Goal: Task Accomplishment & Management: Manage account settings

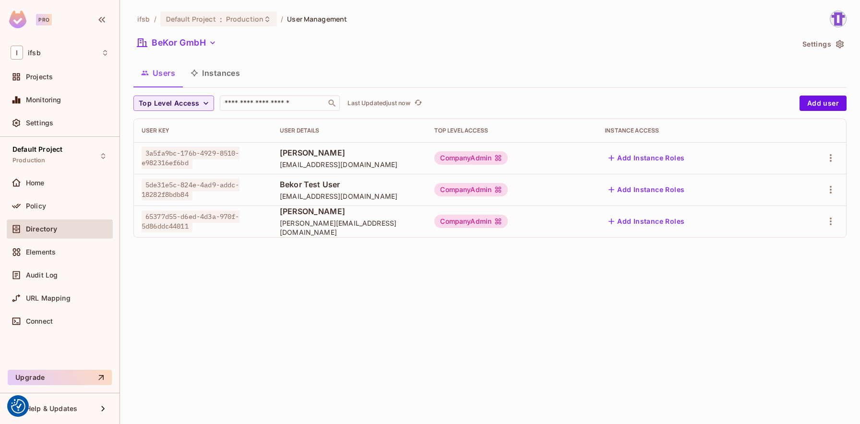
click at [490, 191] on div "CompanyAdmin" at bounding box center [470, 189] width 73 height 13
click at [470, 269] on div "ifsb / Default Project : Production / User Management BeKor GmbH Settings Users…" at bounding box center [490, 212] width 740 height 424
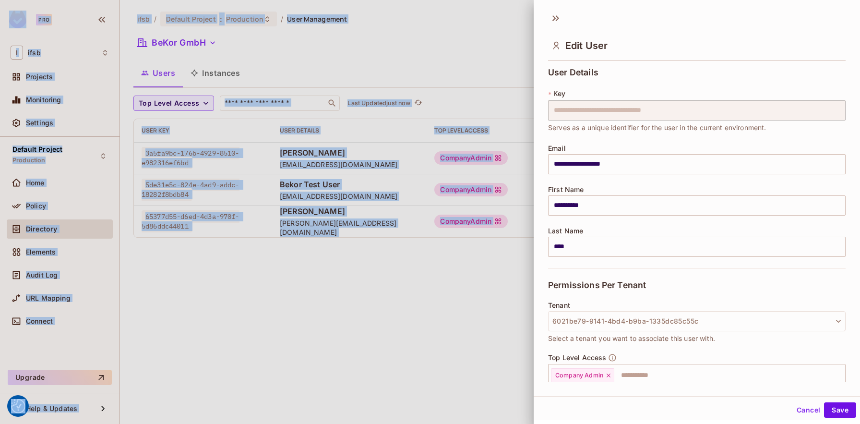
click at [470, 269] on div at bounding box center [430, 212] width 860 height 424
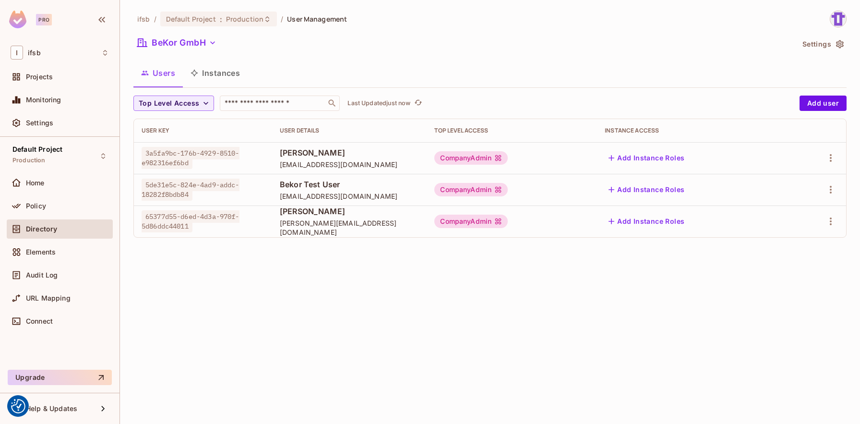
click at [413, 274] on div "ifsb / Default Project : Production / User Management BeKor GmbH Settings Users…" at bounding box center [490, 212] width 740 height 424
click at [294, 313] on div "ifsb / Default Project : Production / User Management BeKor GmbH Settings Users…" at bounding box center [490, 212] width 740 height 424
click at [830, 161] on icon "button" at bounding box center [831, 158] width 12 height 12
click at [815, 177] on li "Edit" at bounding box center [789, 179] width 85 height 21
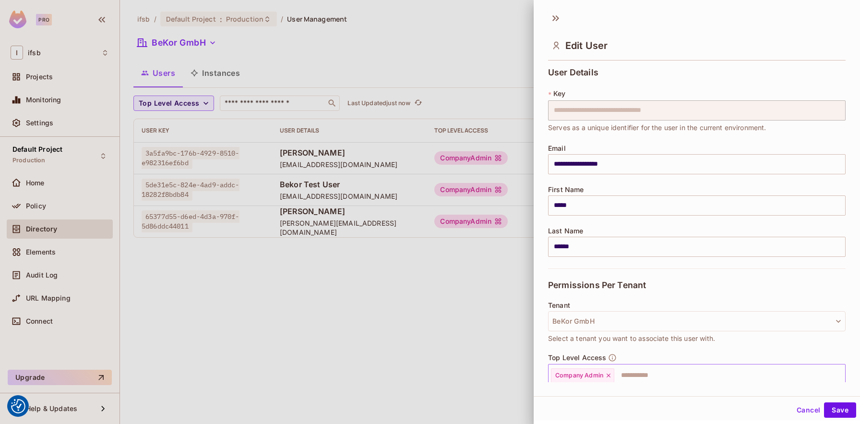
click at [607, 376] on icon at bounding box center [608, 375] width 7 height 7
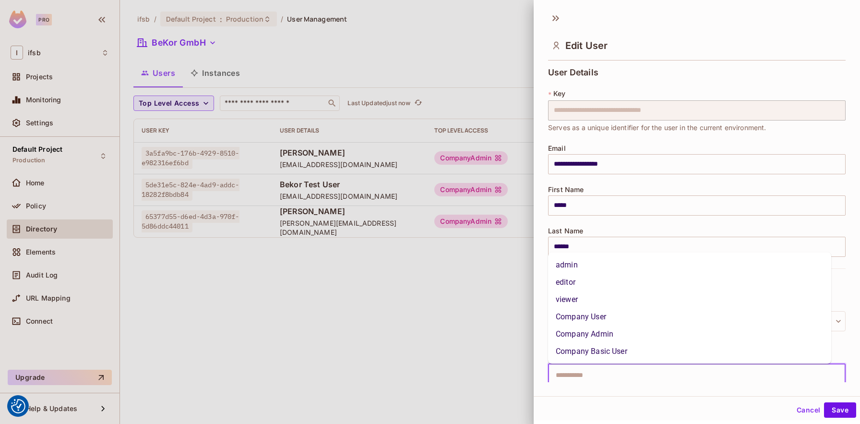
click at [608, 376] on input "text" at bounding box center [688, 375] width 277 height 19
click at [600, 320] on li "Company User" at bounding box center [689, 316] width 283 height 17
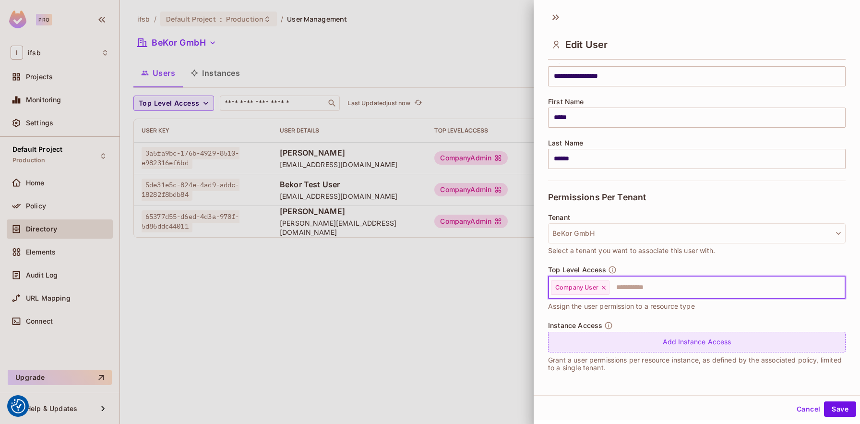
scroll to position [1, 0]
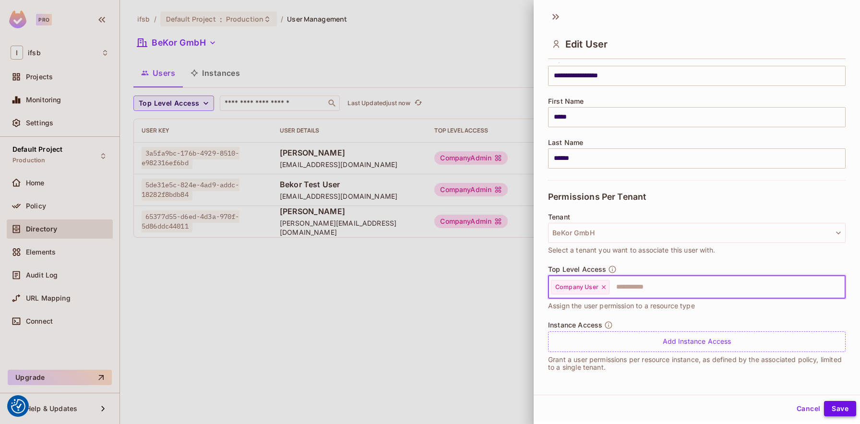
click at [840, 406] on button "Save" at bounding box center [840, 408] width 32 height 15
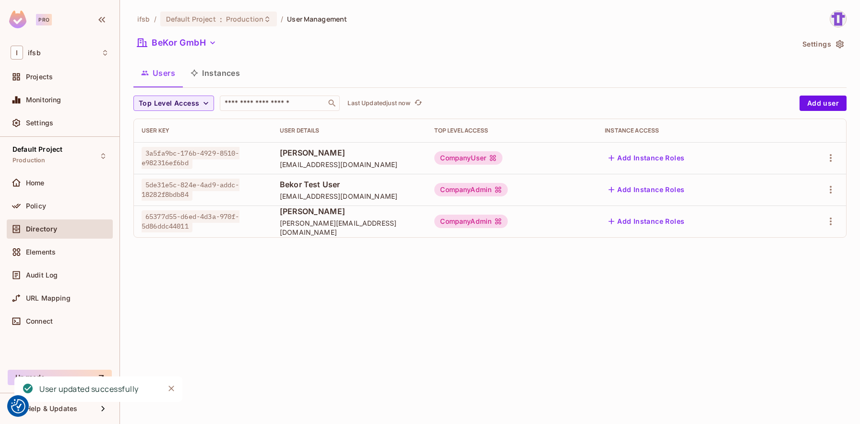
click at [411, 326] on div "ifsb / Default Project : Production / User Management BeKor GmbH Settings Users…" at bounding box center [490, 212] width 740 height 424
click at [834, 160] on icon "button" at bounding box center [831, 158] width 12 height 12
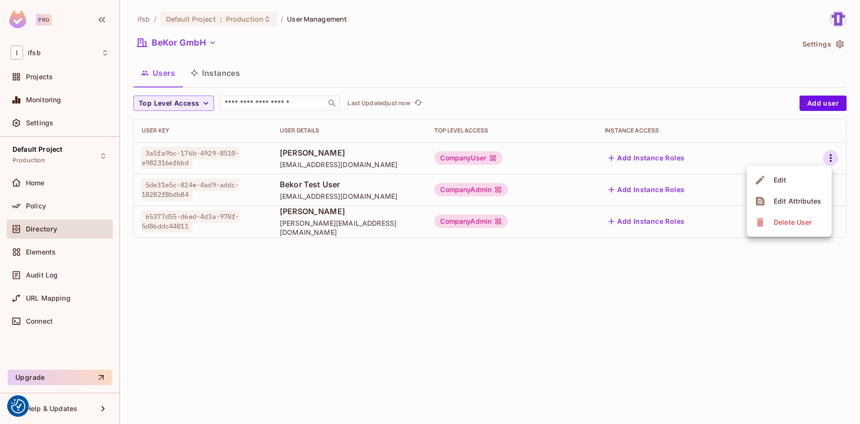
click at [803, 186] on li "Edit" at bounding box center [789, 179] width 85 height 21
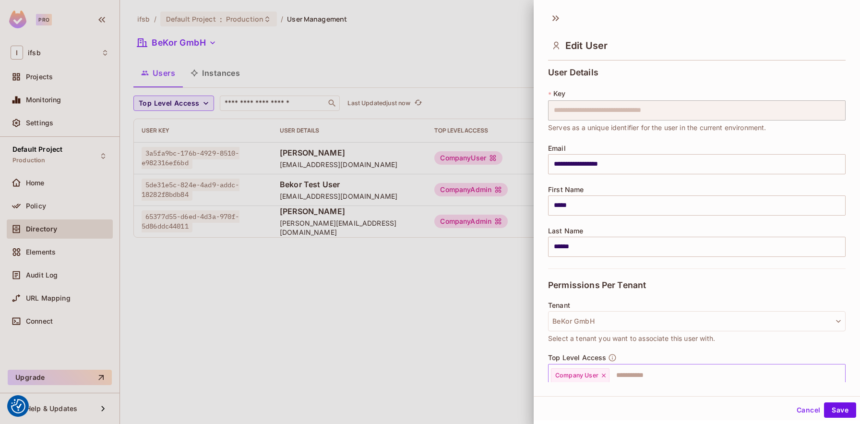
click at [607, 378] on div "Company User" at bounding box center [580, 375] width 59 height 14
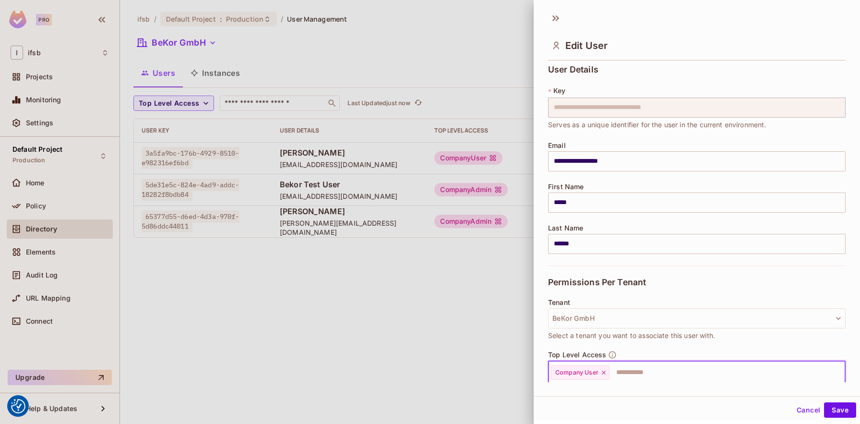
click at [605, 378] on div "Company User" at bounding box center [580, 372] width 59 height 14
click at [604, 376] on div "Company User" at bounding box center [580, 372] width 59 height 14
click at [604, 374] on icon at bounding box center [603, 372] width 7 height 7
click at [604, 373] on input "text" at bounding box center [688, 372] width 277 height 19
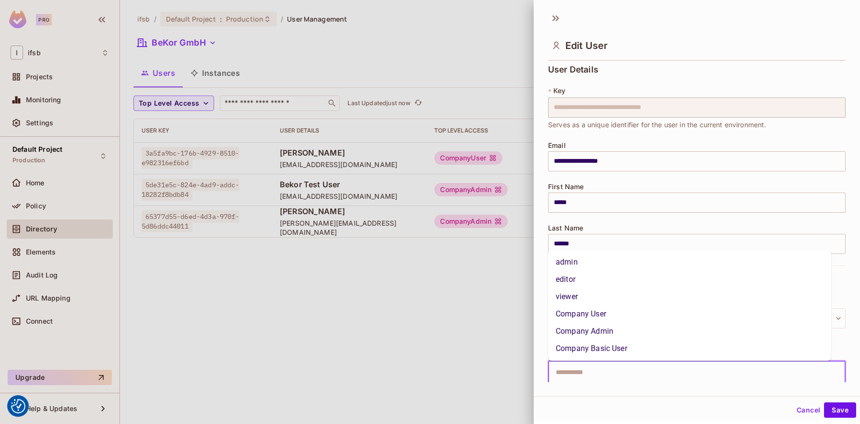
click at [593, 329] on li "Company Admin" at bounding box center [689, 330] width 283 height 17
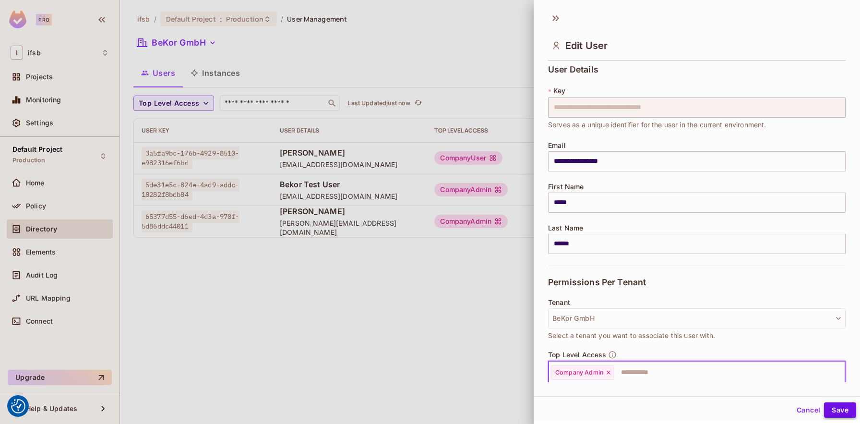
click at [826, 416] on button "Save" at bounding box center [840, 409] width 32 height 15
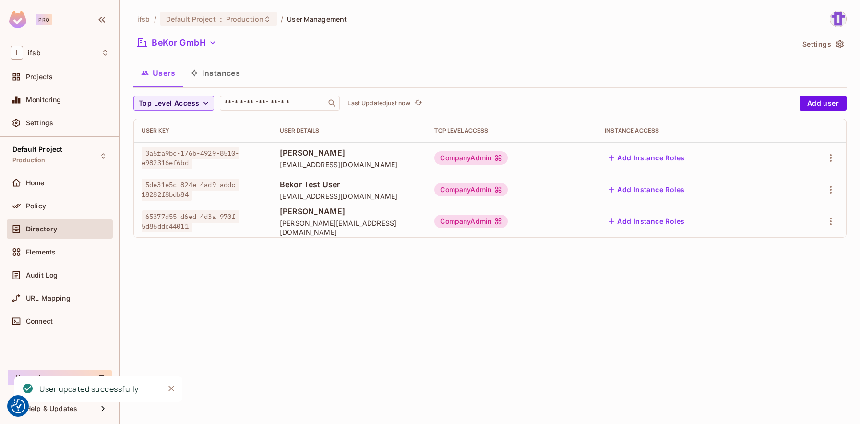
click at [381, 329] on div "ifsb / Default Project : Production / User Management BeKor GmbH Settings Users…" at bounding box center [490, 212] width 740 height 424
click at [832, 187] on icon "button" at bounding box center [831, 190] width 12 height 12
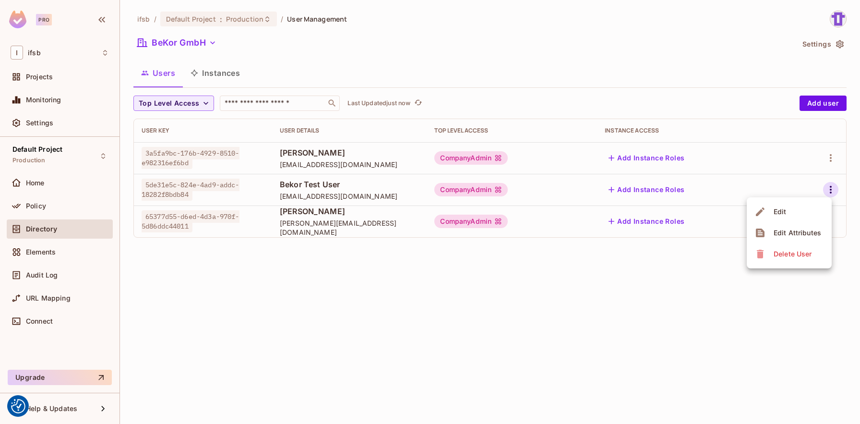
click at [810, 211] on li "Edit" at bounding box center [789, 211] width 85 height 21
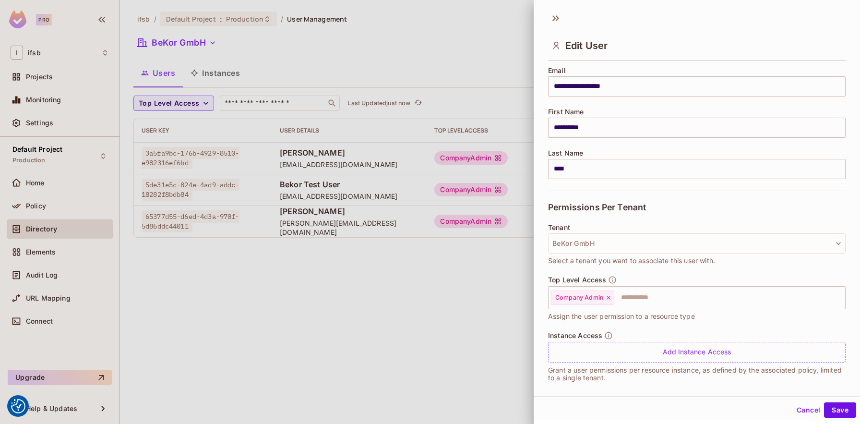
scroll to position [87, 0]
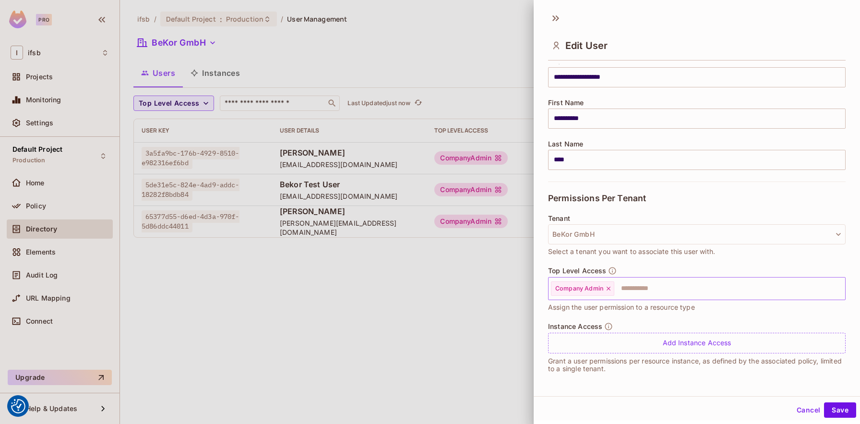
click at [609, 291] on div "Company Admin" at bounding box center [582, 288] width 63 height 14
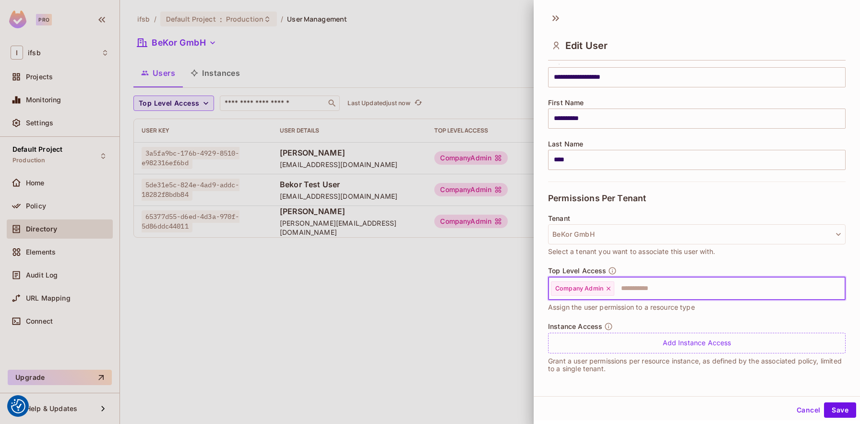
click at [608, 290] on icon at bounding box center [608, 288] width 7 height 7
click at [608, 290] on input "text" at bounding box center [688, 288] width 277 height 19
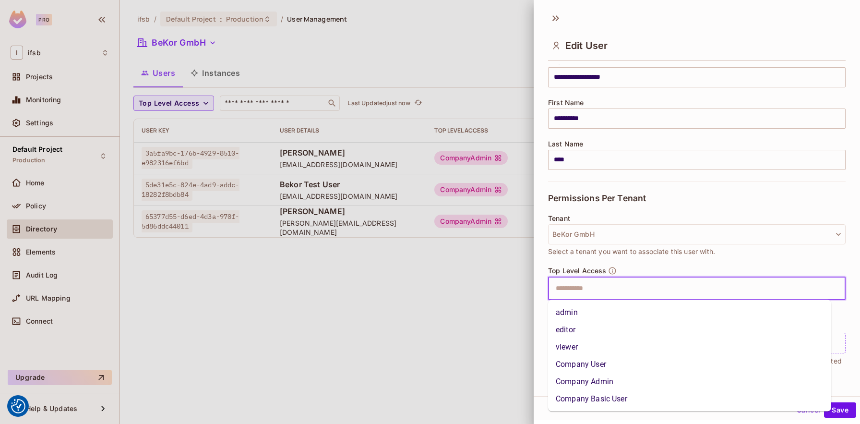
click at [584, 315] on li "admin" at bounding box center [689, 312] width 283 height 17
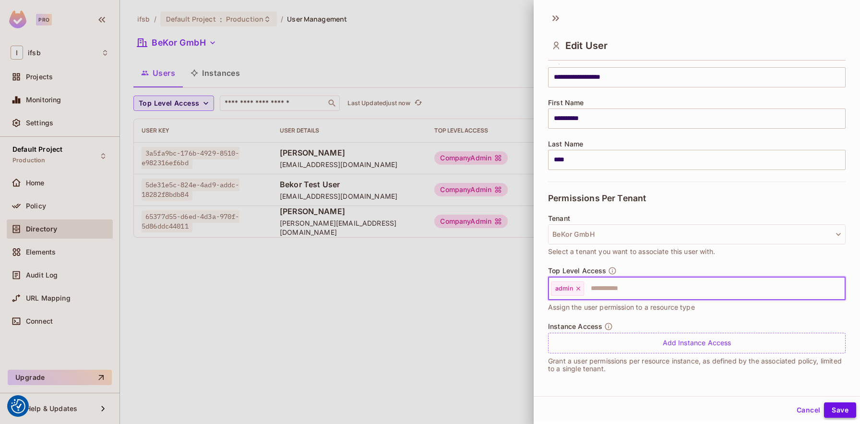
click at [834, 404] on button "Save" at bounding box center [840, 409] width 32 height 15
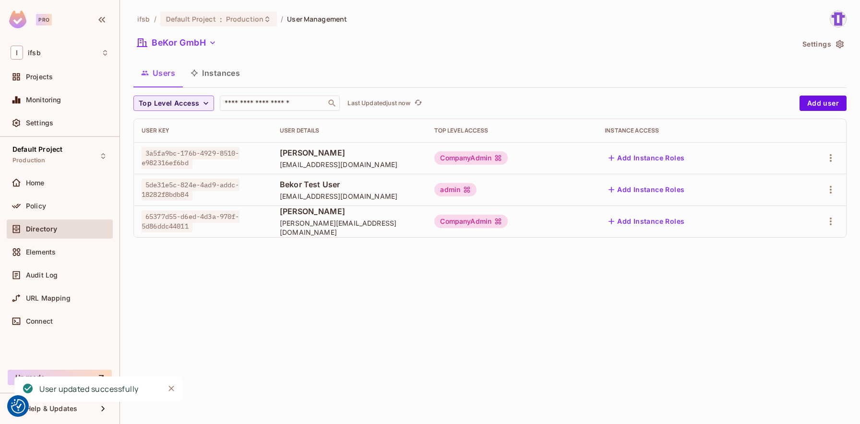
click at [453, 334] on div "ifsb / Default Project : Production / User Management BeKor GmbH Settings Users…" at bounding box center [490, 212] width 740 height 424
